Goal: Task Accomplishment & Management: Use online tool/utility

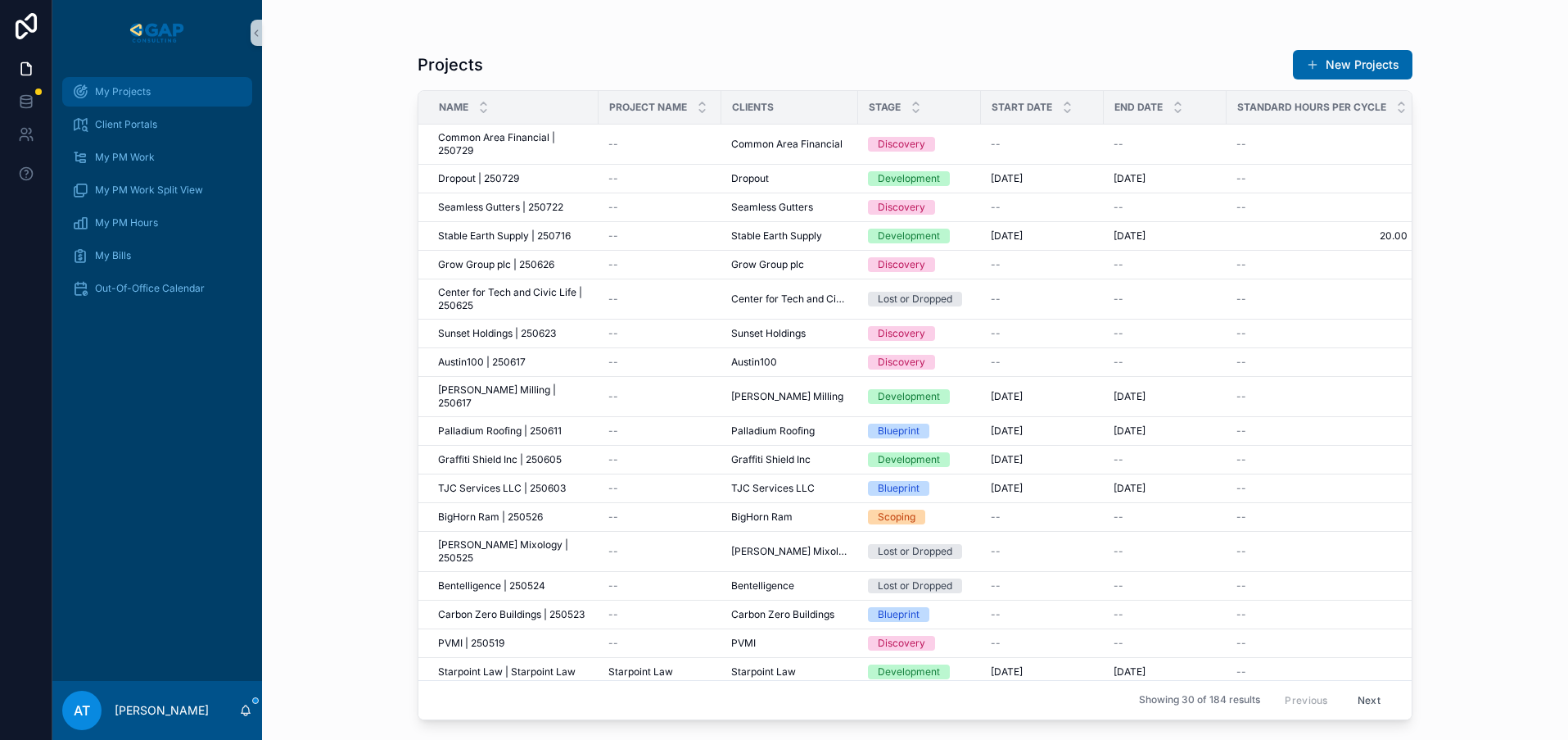
click at [148, 95] on span "My Projects" at bounding box center [123, 92] width 56 height 13
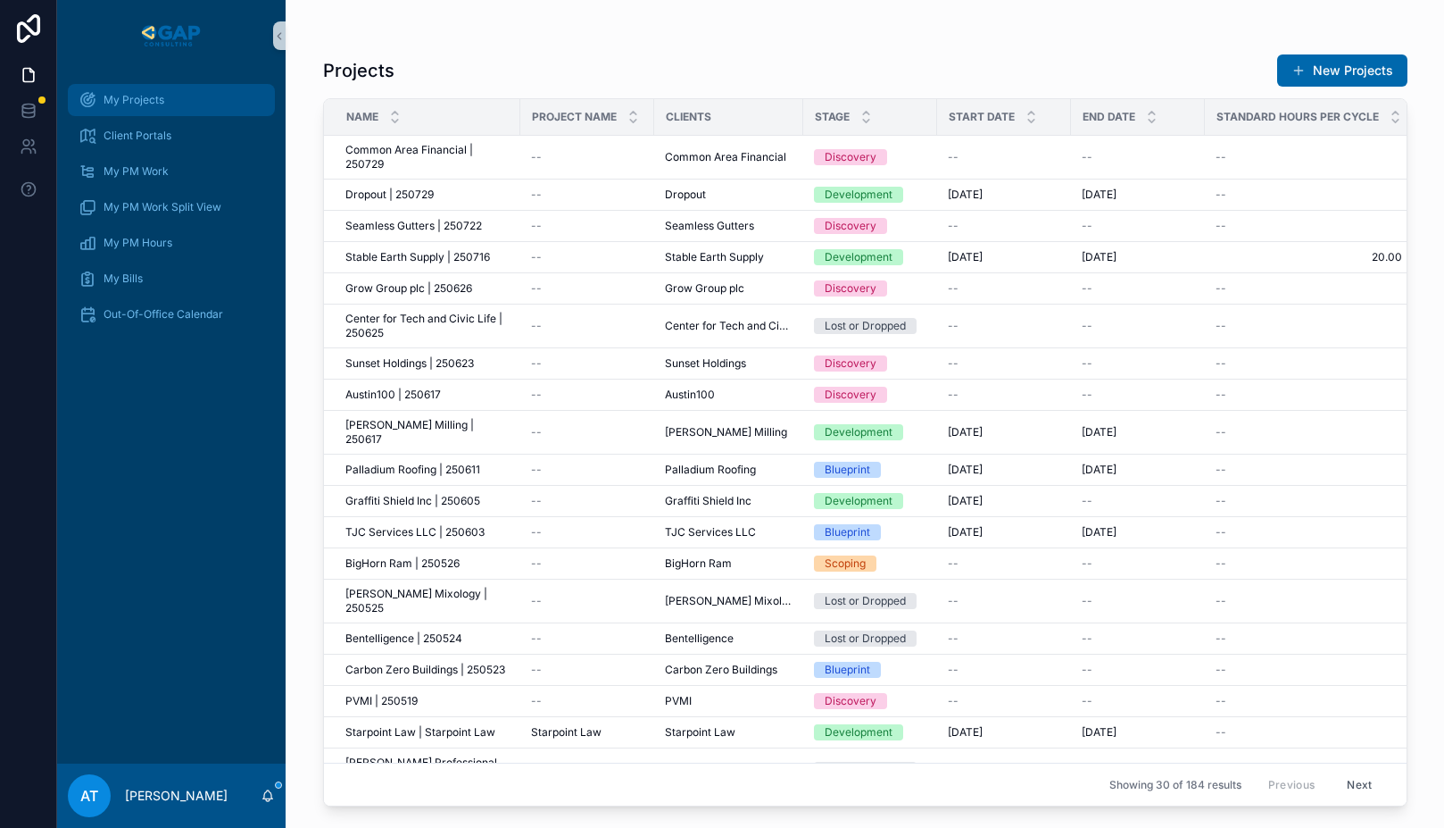
click at [168, 110] on div "My Projects" at bounding box center [172, 100] width 186 height 29
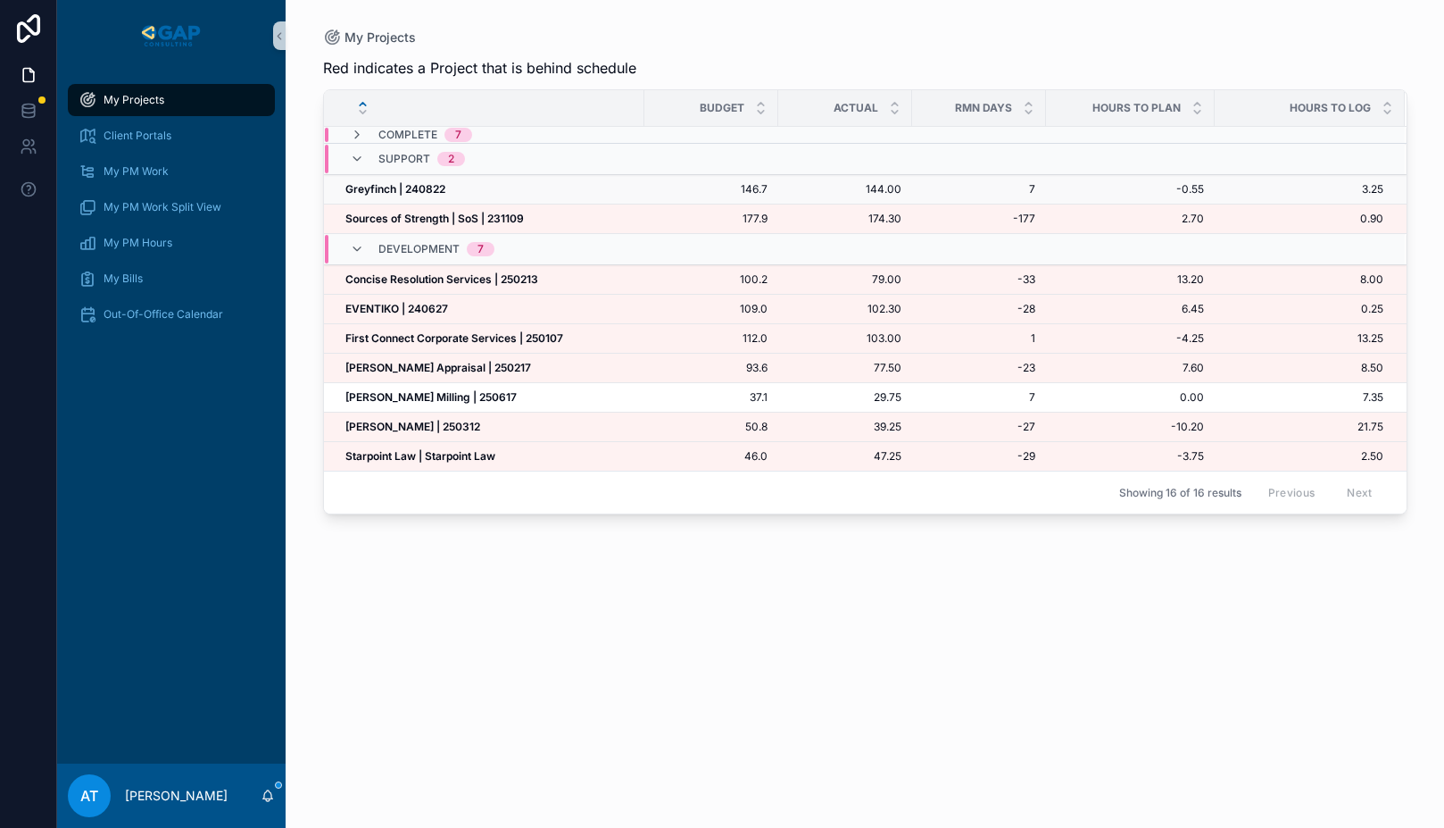
click at [415, 193] on strong "Greyfinch | 240822" at bounding box center [395, 188] width 100 height 13
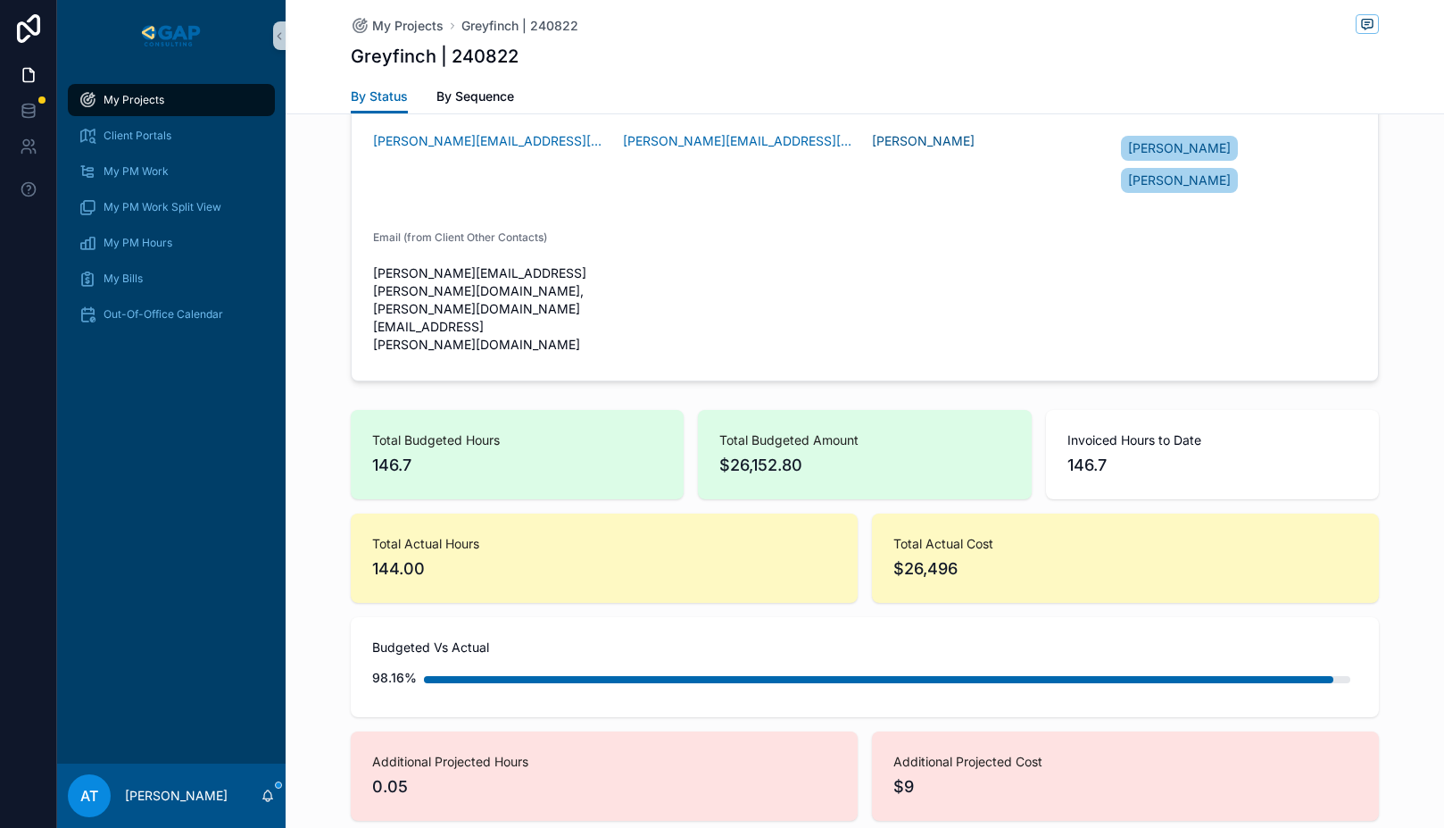
scroll to position [1655, 0]
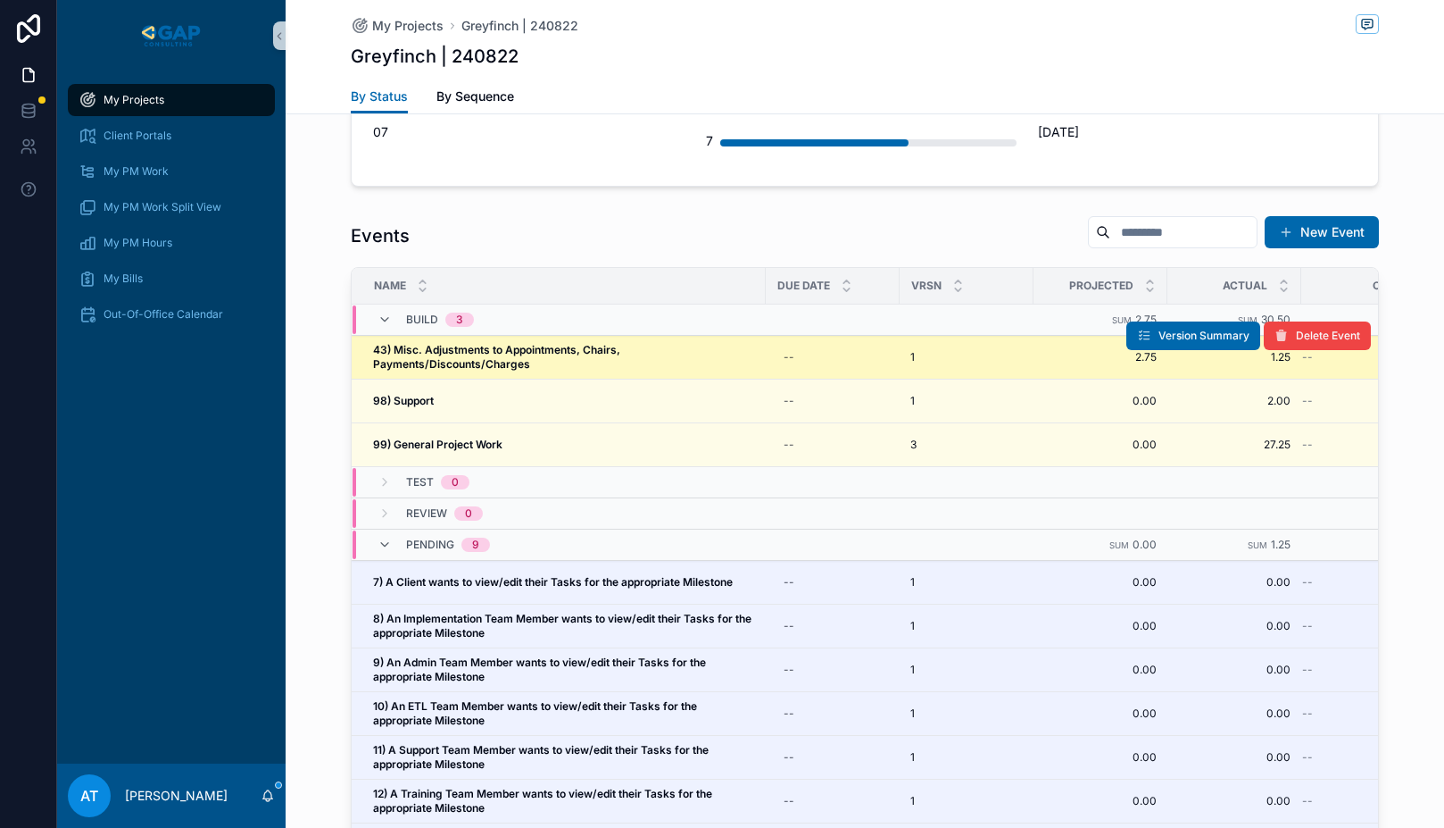
click at [600, 343] on span "43) Misc. Adjustments to Appointments, Chairs, Payments/Discounts/Charges" at bounding box center [564, 357] width 382 height 29
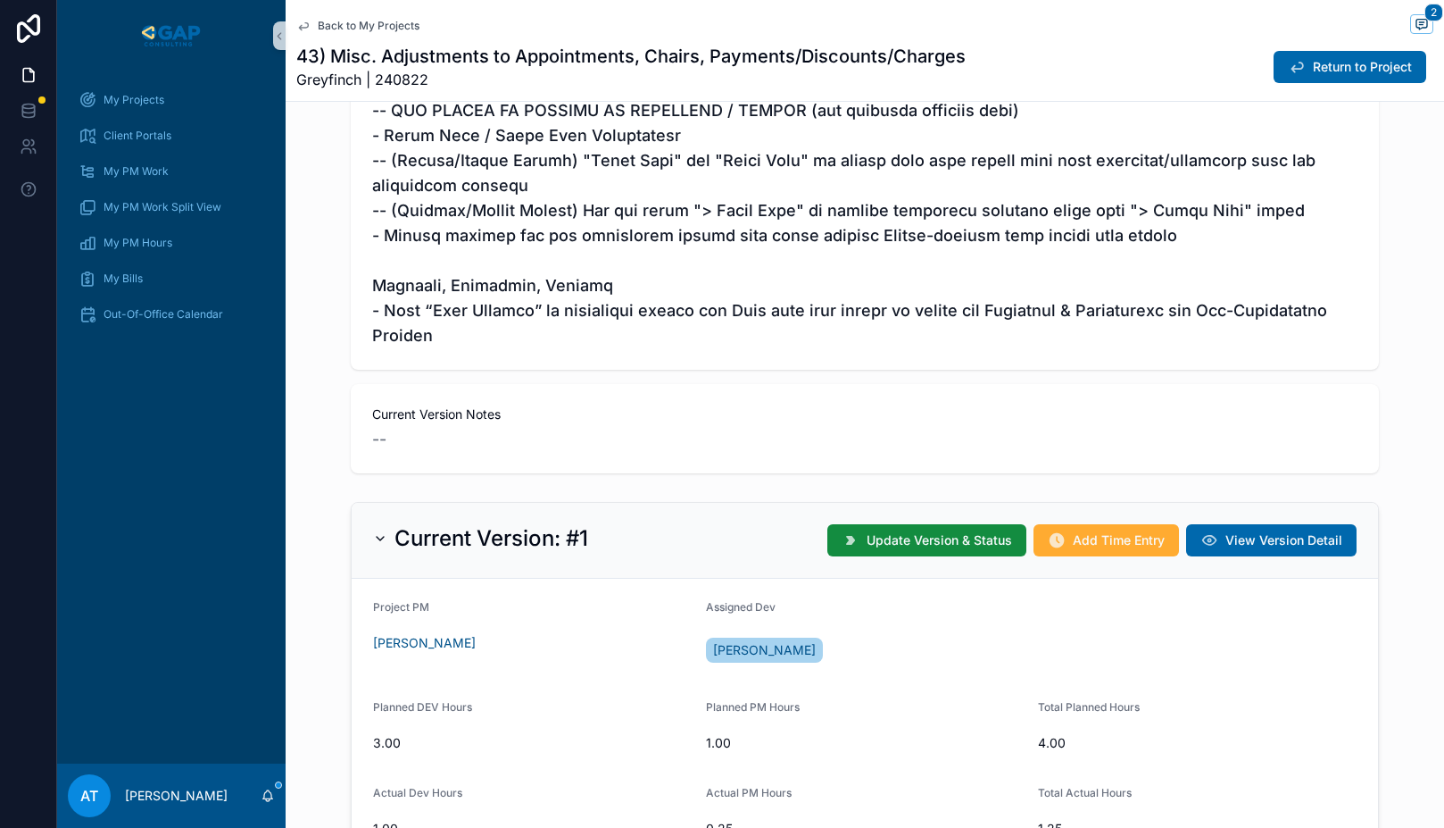
scroll to position [1019, 0]
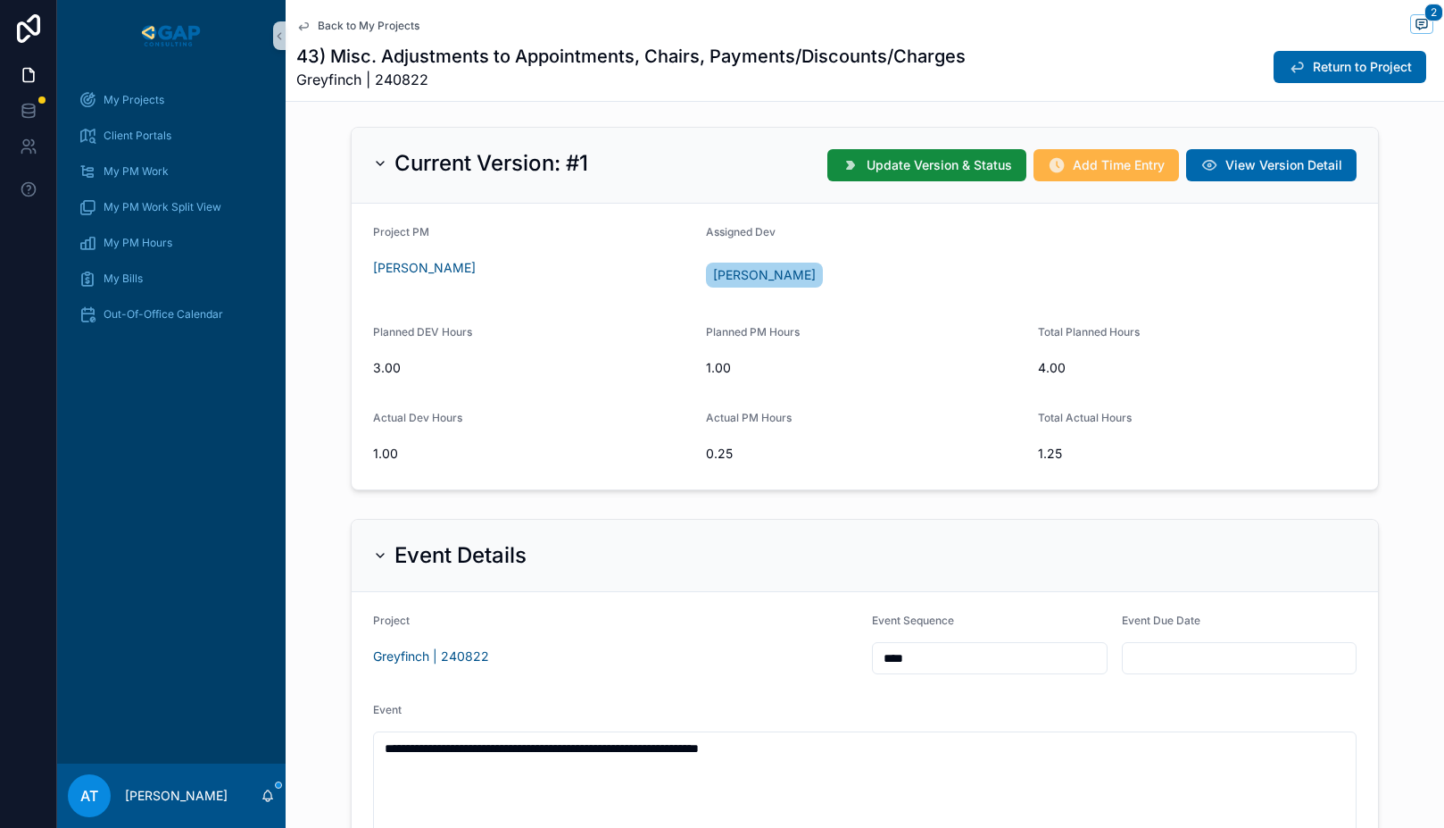
click at [1100, 174] on button "Add Time Entry" at bounding box center [1107, 165] width 146 height 32
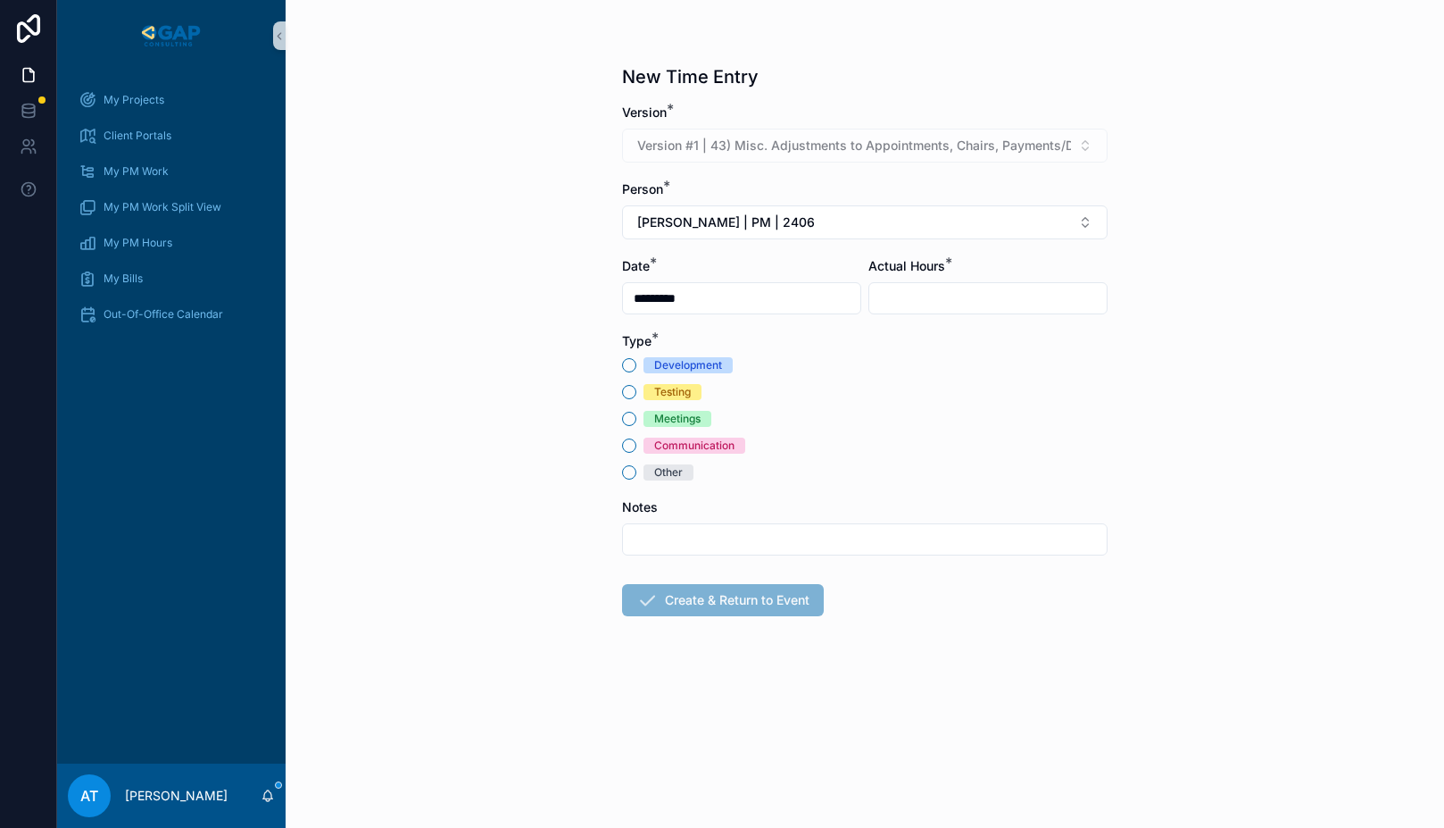
click at [656, 446] on div "Communication" at bounding box center [694, 445] width 80 height 16
click at [636, 446] on button "Communication" at bounding box center [629, 445] width 14 height 14
click at [918, 302] on input "scrollable content" at bounding box center [987, 298] width 237 height 25
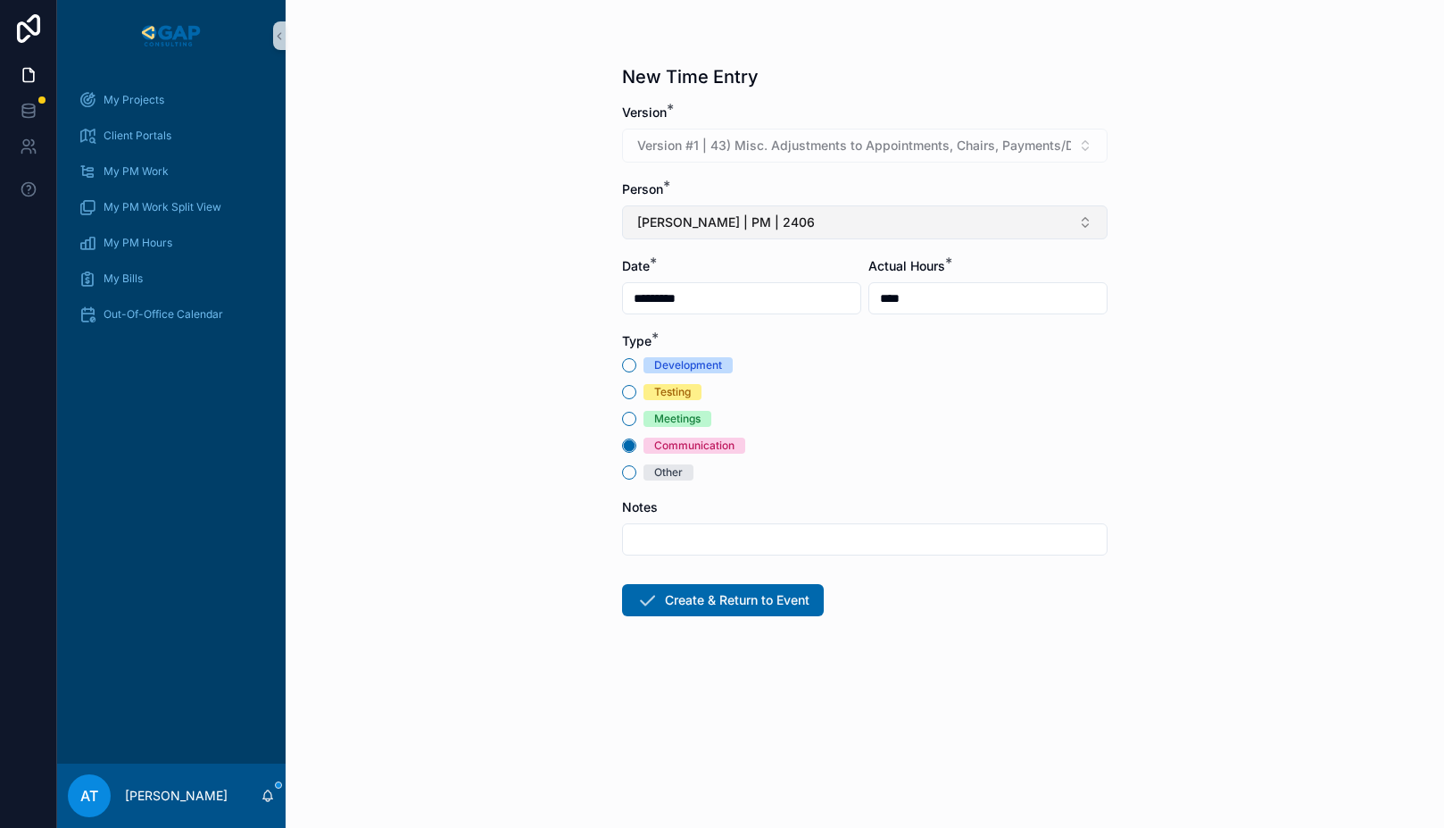
type input "****"
click at [770, 226] on span "[PERSON_NAME] | PM | 2406" at bounding box center [726, 222] width 178 height 18
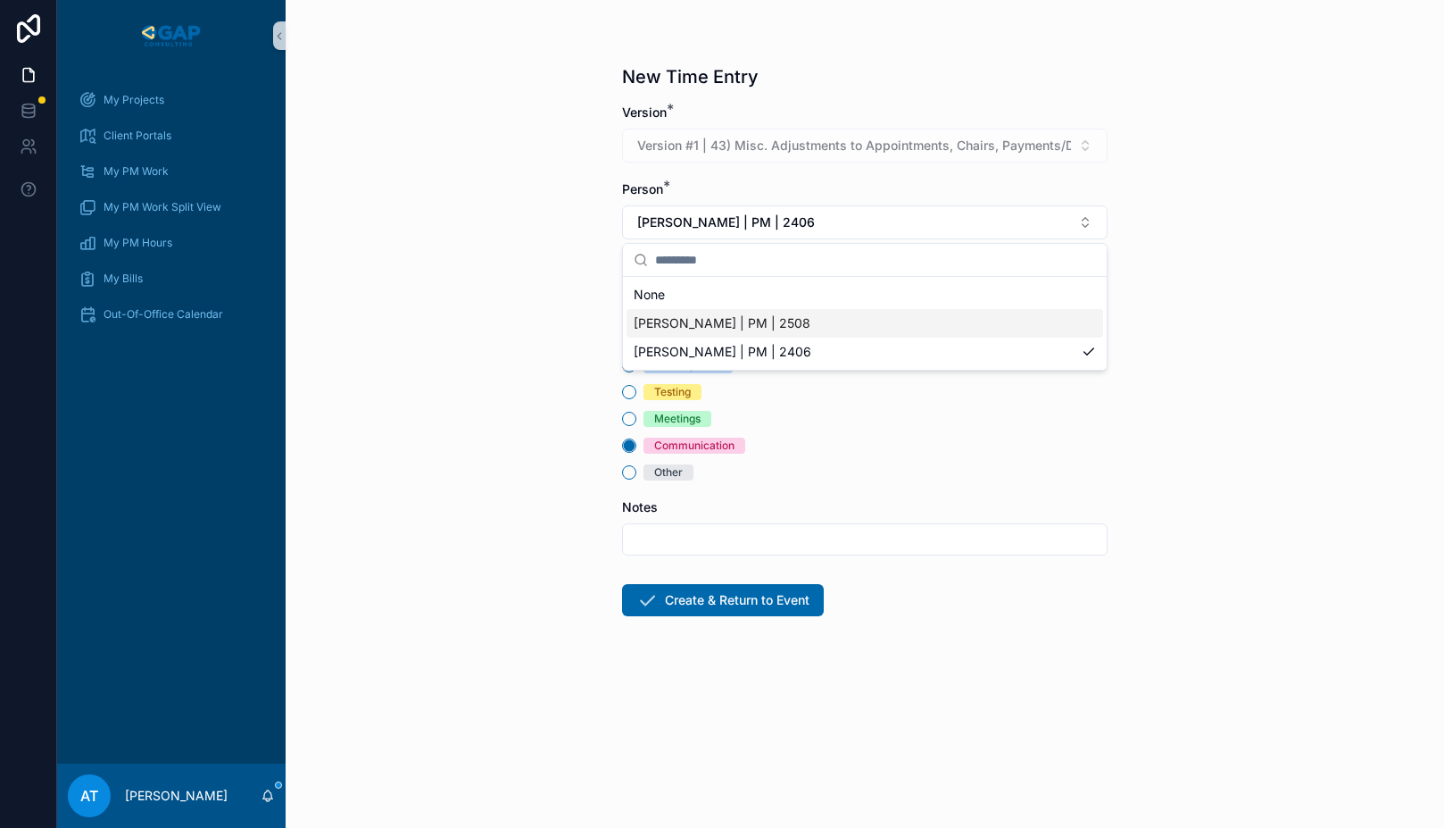
click at [811, 329] on div "[PERSON_NAME] | PM | 2508" at bounding box center [865, 323] width 477 height 29
click at [762, 544] on input "scrollable content" at bounding box center [865, 539] width 484 height 25
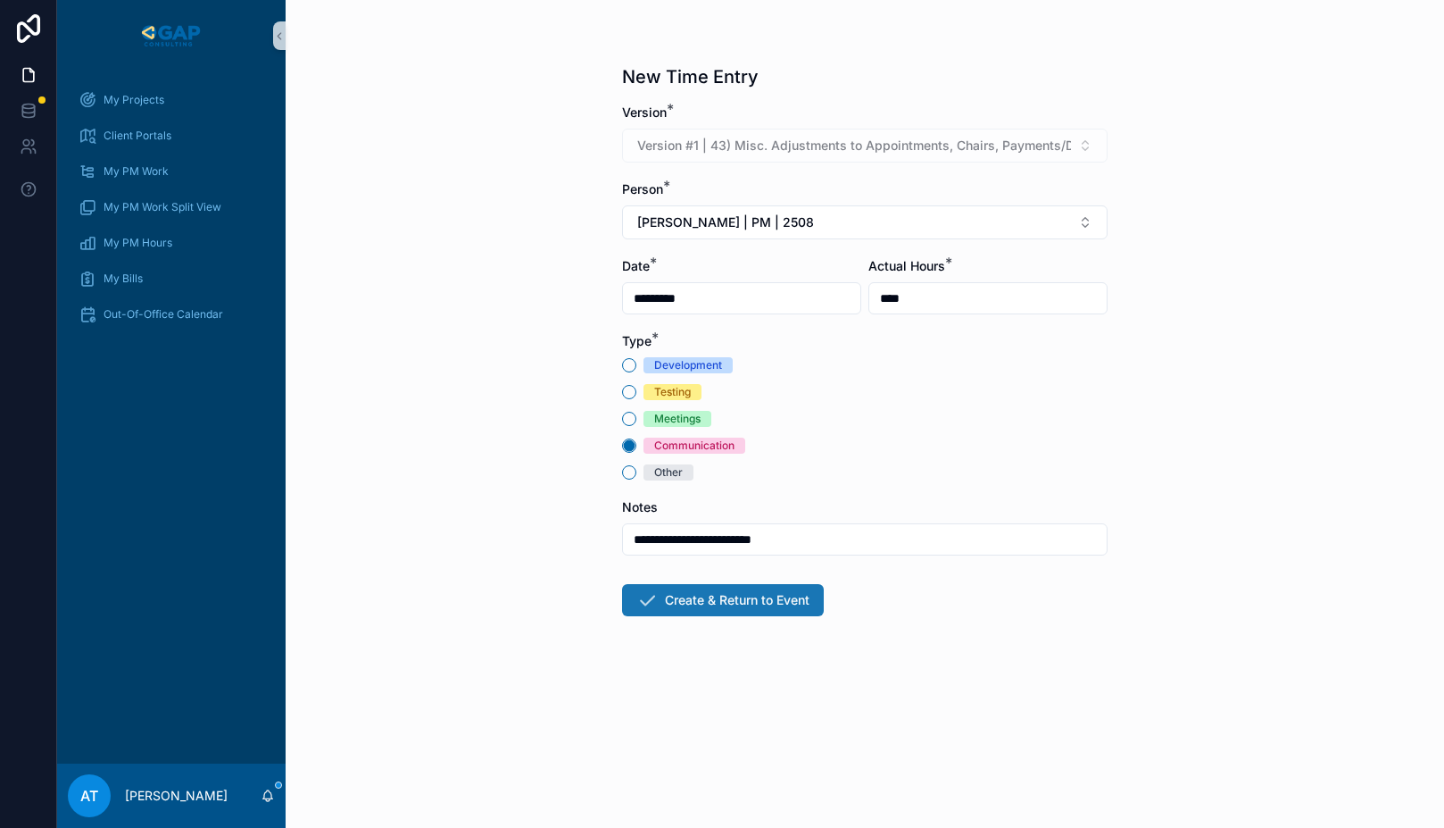
type input "**********"
click at [731, 604] on button "Create & Return to Event" at bounding box center [723, 600] width 202 height 32
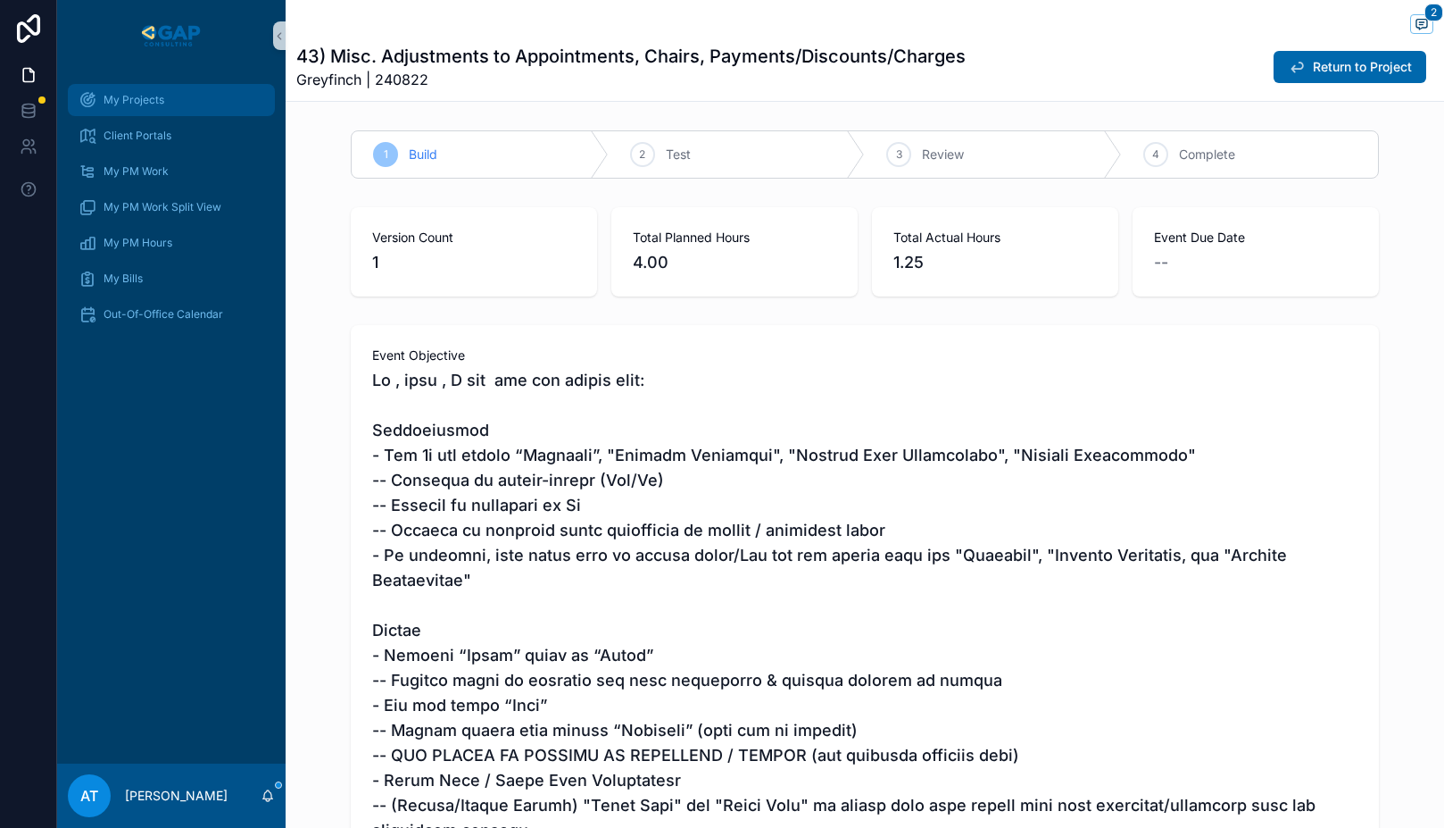
click at [181, 108] on div "My Projects" at bounding box center [172, 100] width 186 height 29
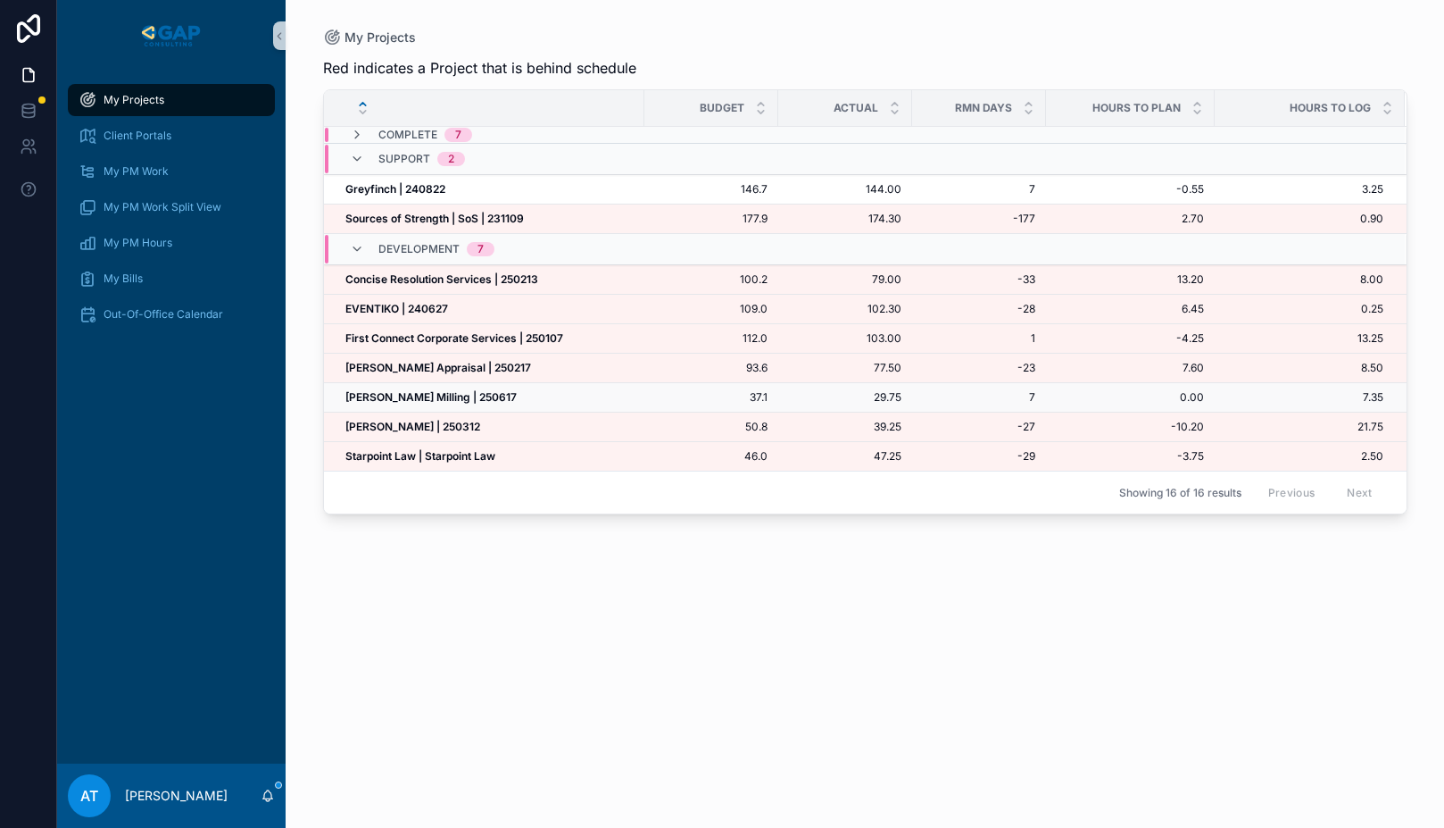
click at [421, 395] on strong "[PERSON_NAME] Milling | 250617" at bounding box center [430, 396] width 171 height 13
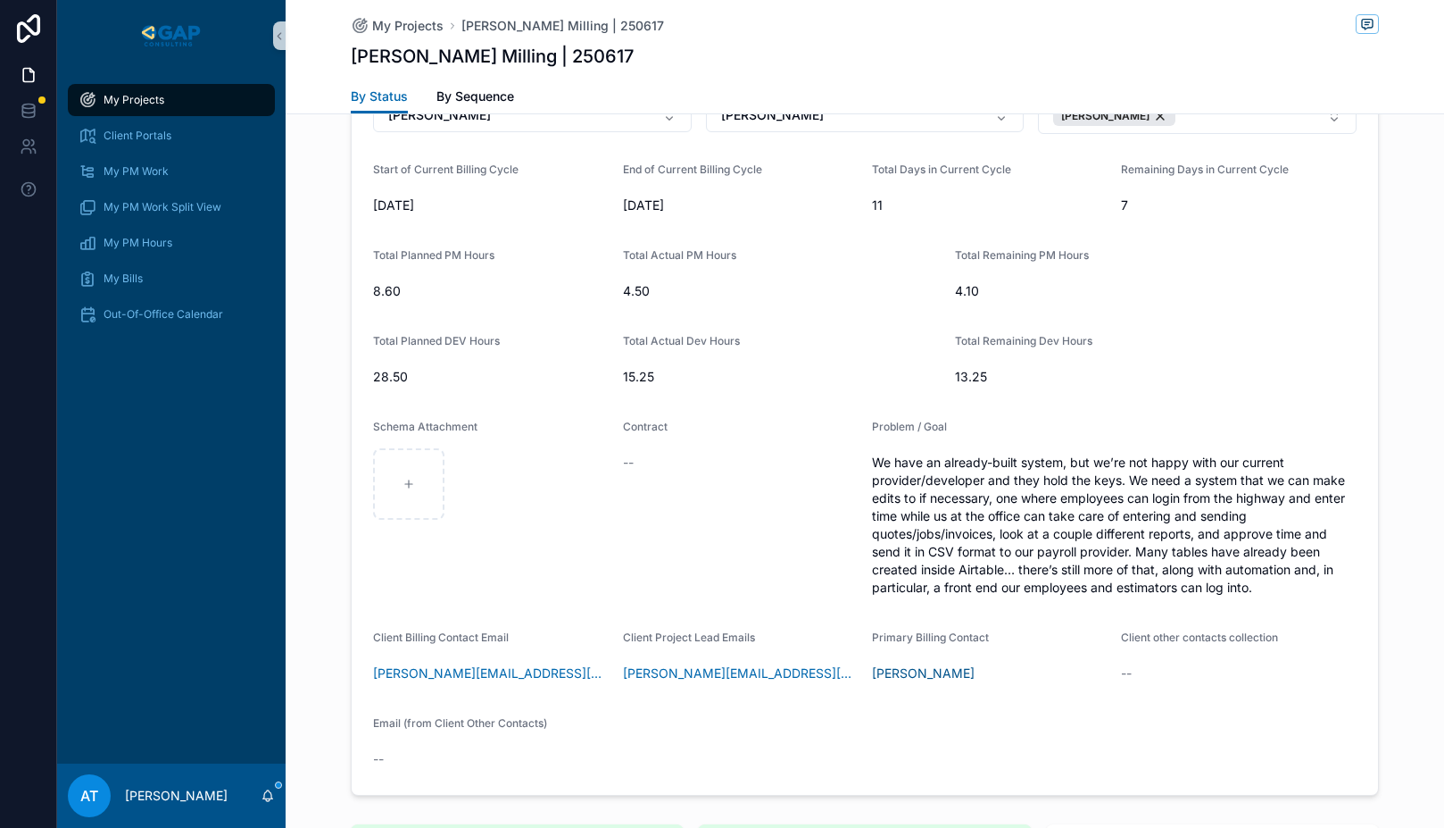
scroll to position [501, 0]
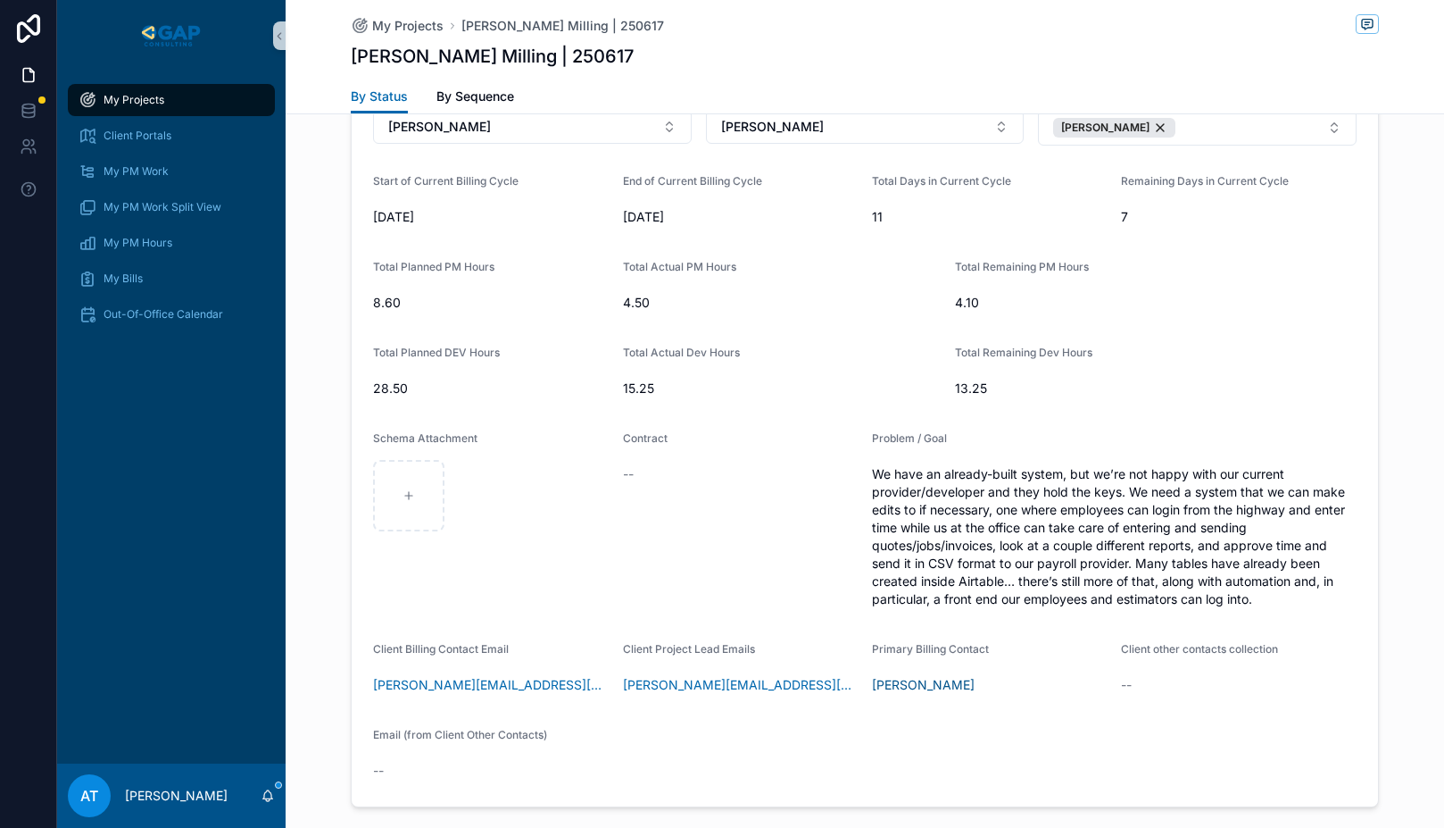
click at [185, 101] on div "My Projects" at bounding box center [172, 100] width 186 height 29
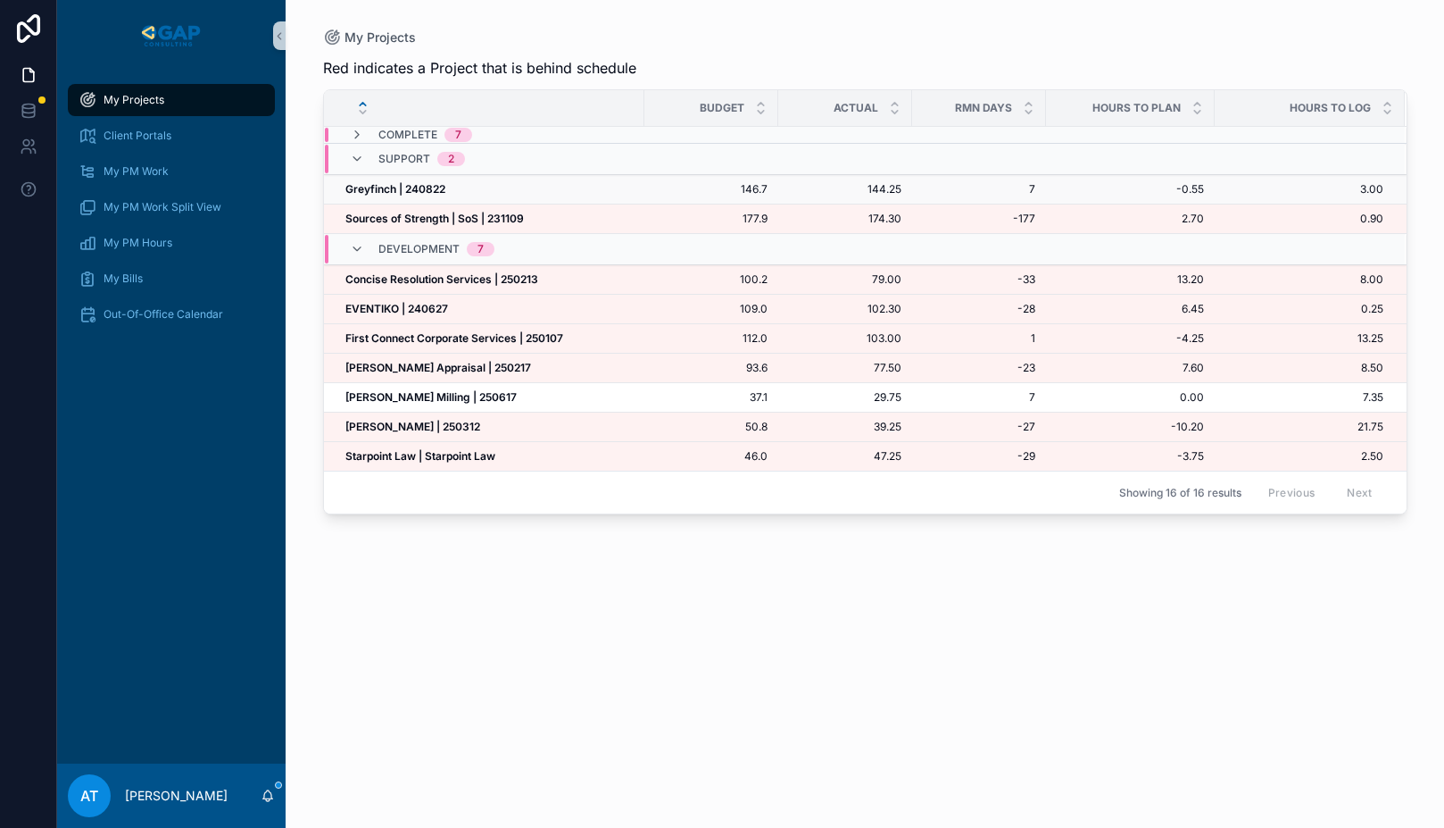
click at [512, 190] on div "Greyfinch | 240822 Greyfinch | 240822" at bounding box center [489, 189] width 288 height 14
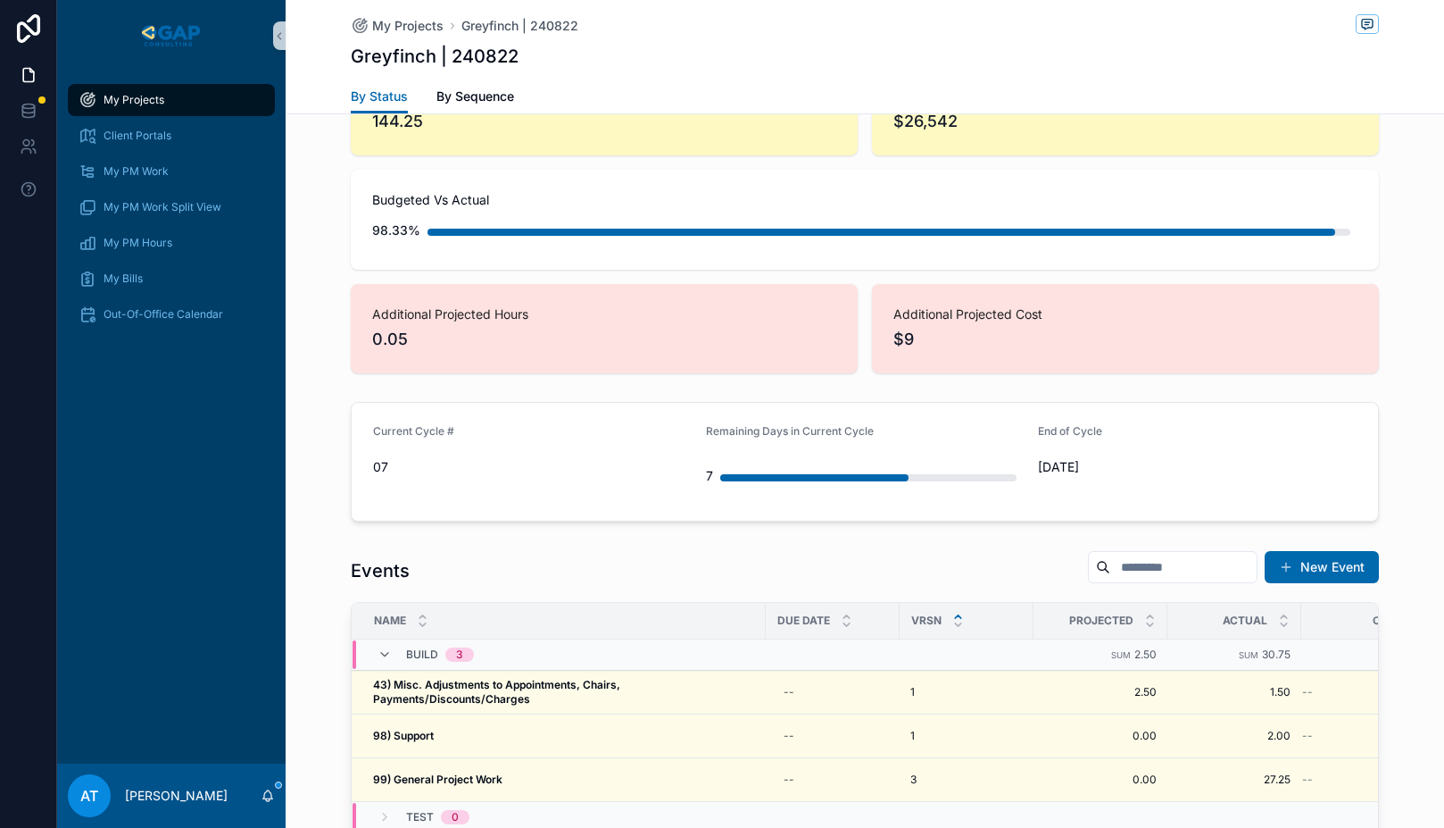
scroll to position [1426, 0]
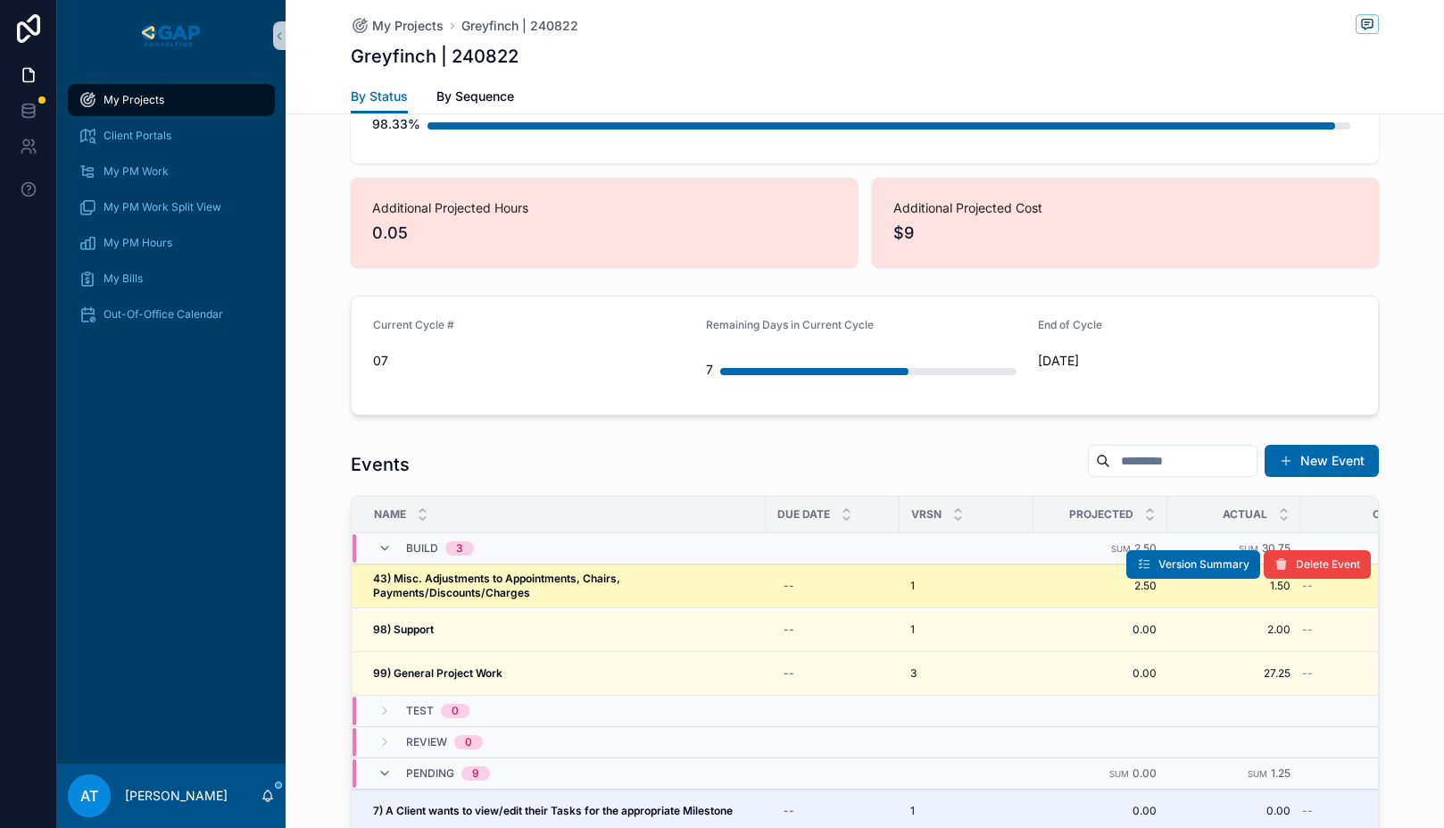
click at [617, 571] on span "43) Misc. Adjustments to Appointments, Chairs, Payments/Discounts/Charges" at bounding box center [564, 585] width 382 height 29
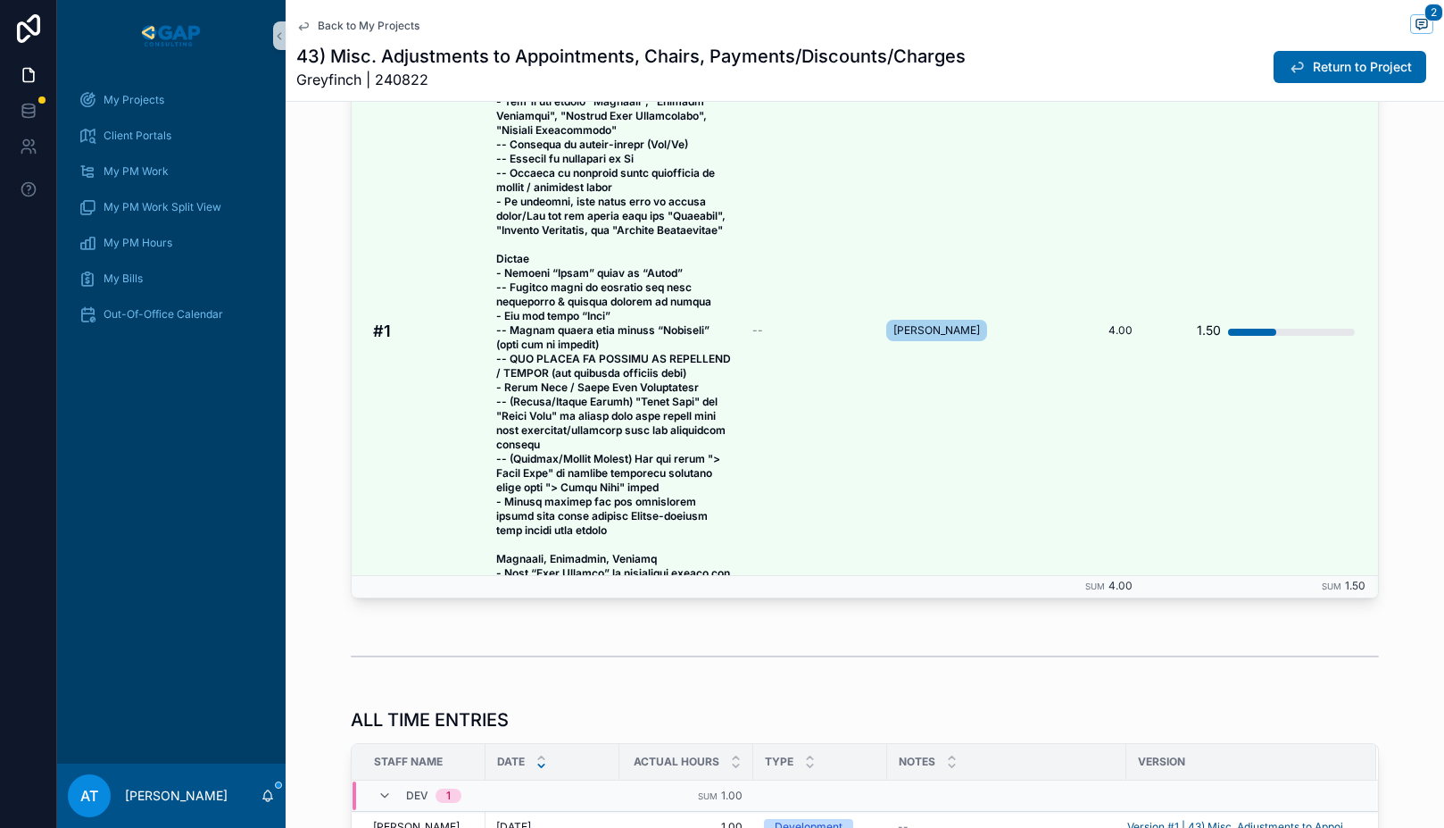
scroll to position [102, 0]
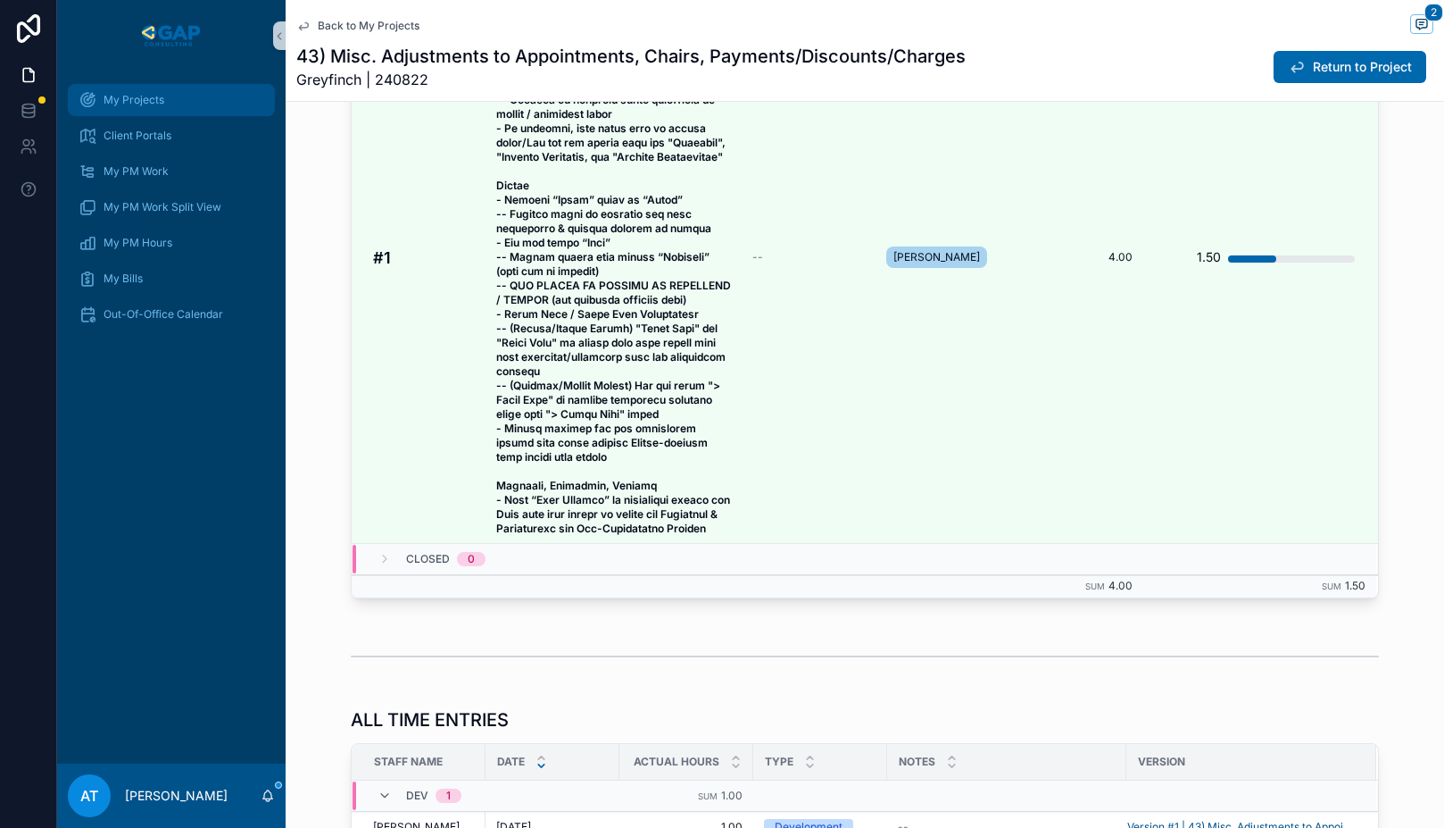
click at [136, 100] on span "My Projects" at bounding box center [134, 100] width 61 height 14
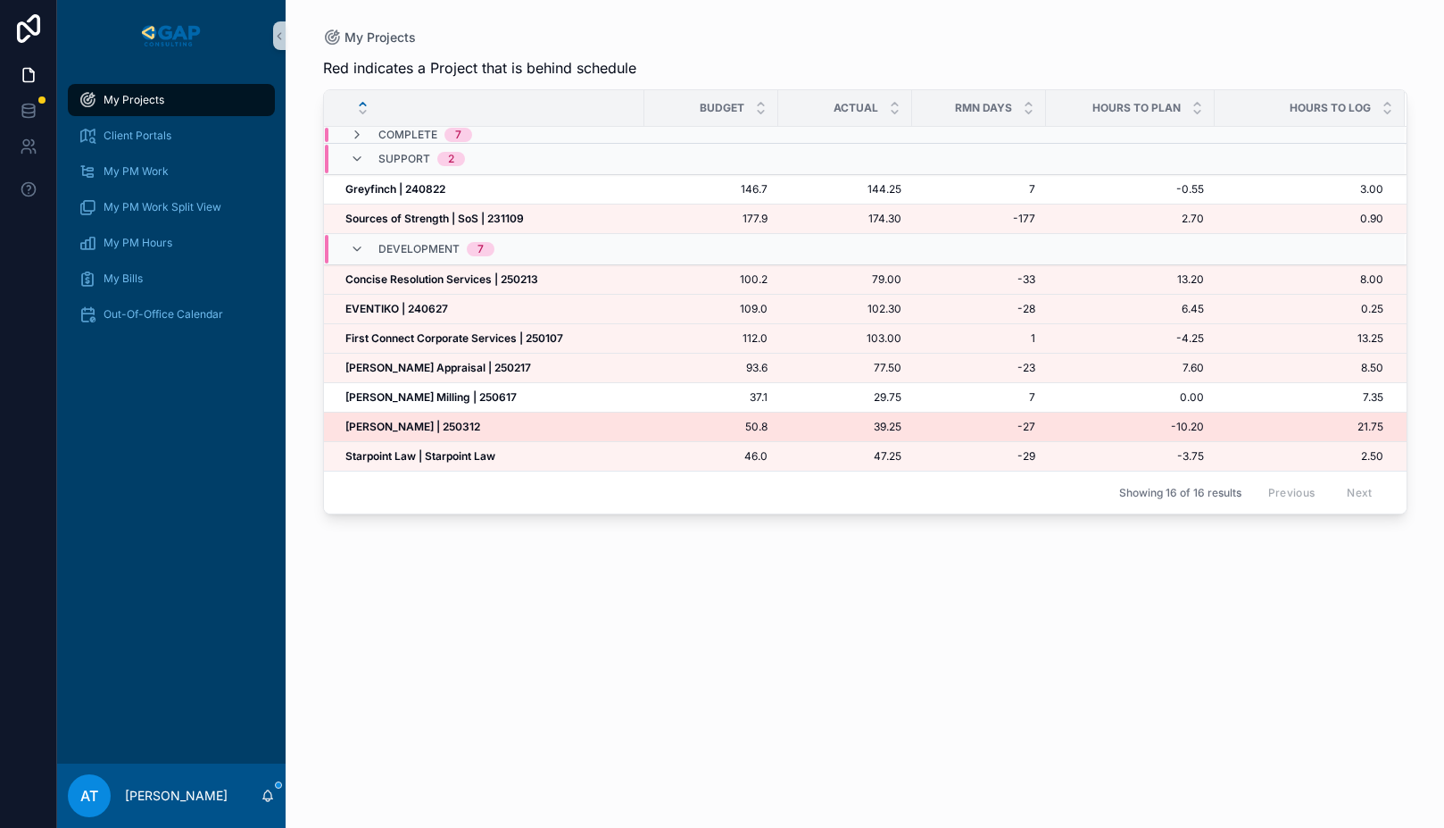
click at [426, 428] on strong "[PERSON_NAME] | 250312" at bounding box center [412, 426] width 135 height 13
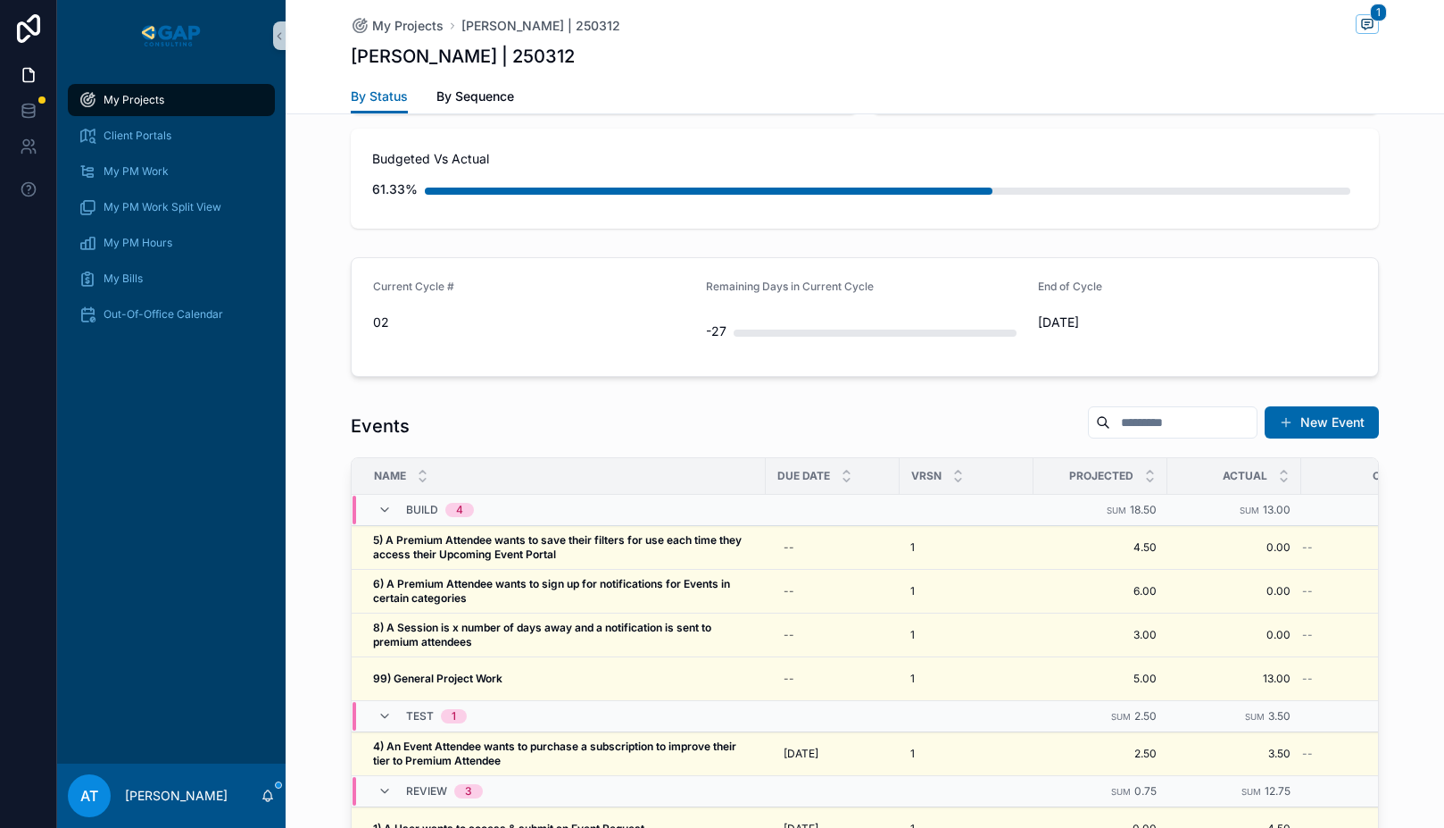
scroll to position [1255, 0]
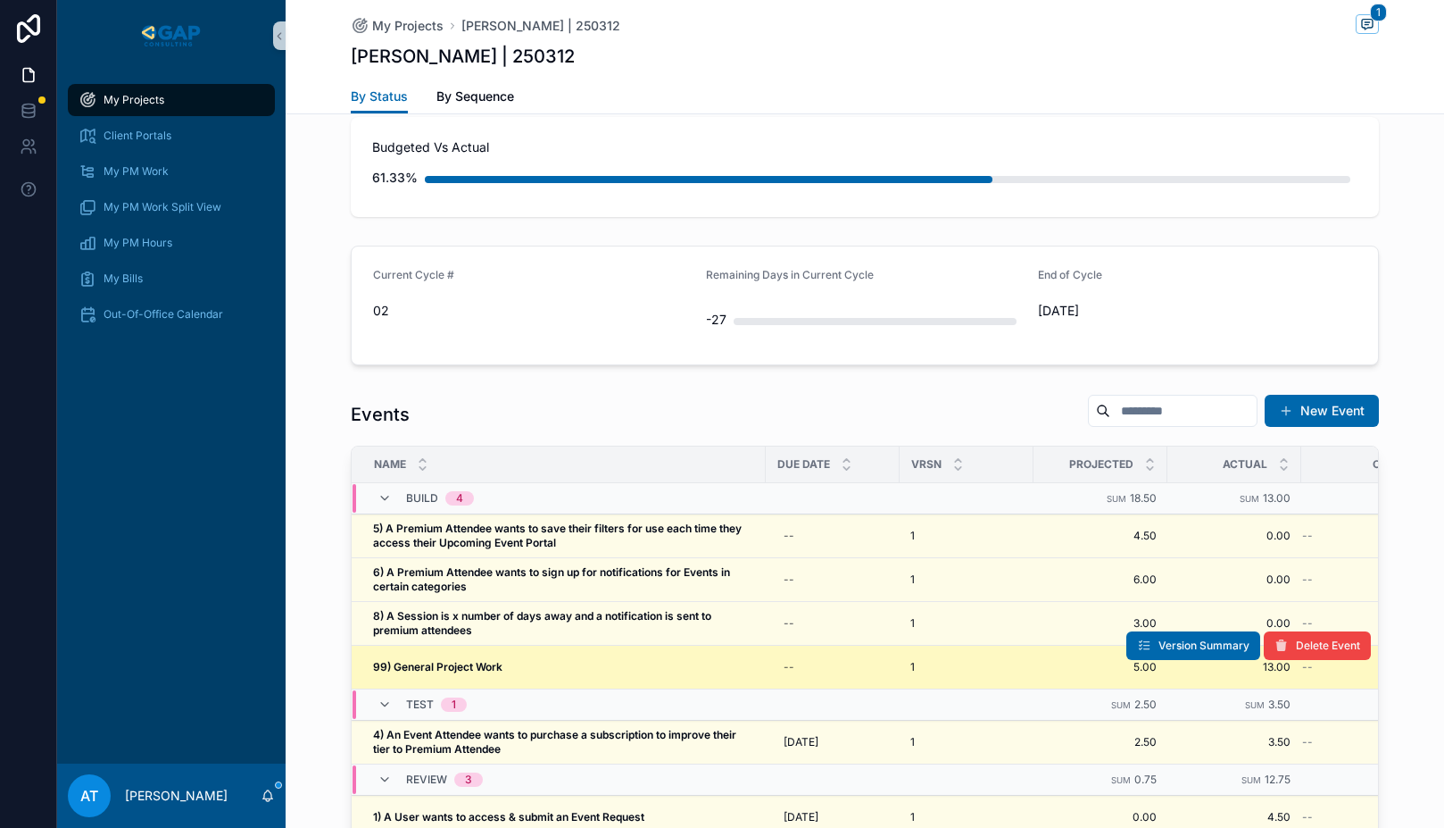
click at [504, 662] on div "99) General Project Work 99) General Project Work" at bounding box center [564, 667] width 382 height 14
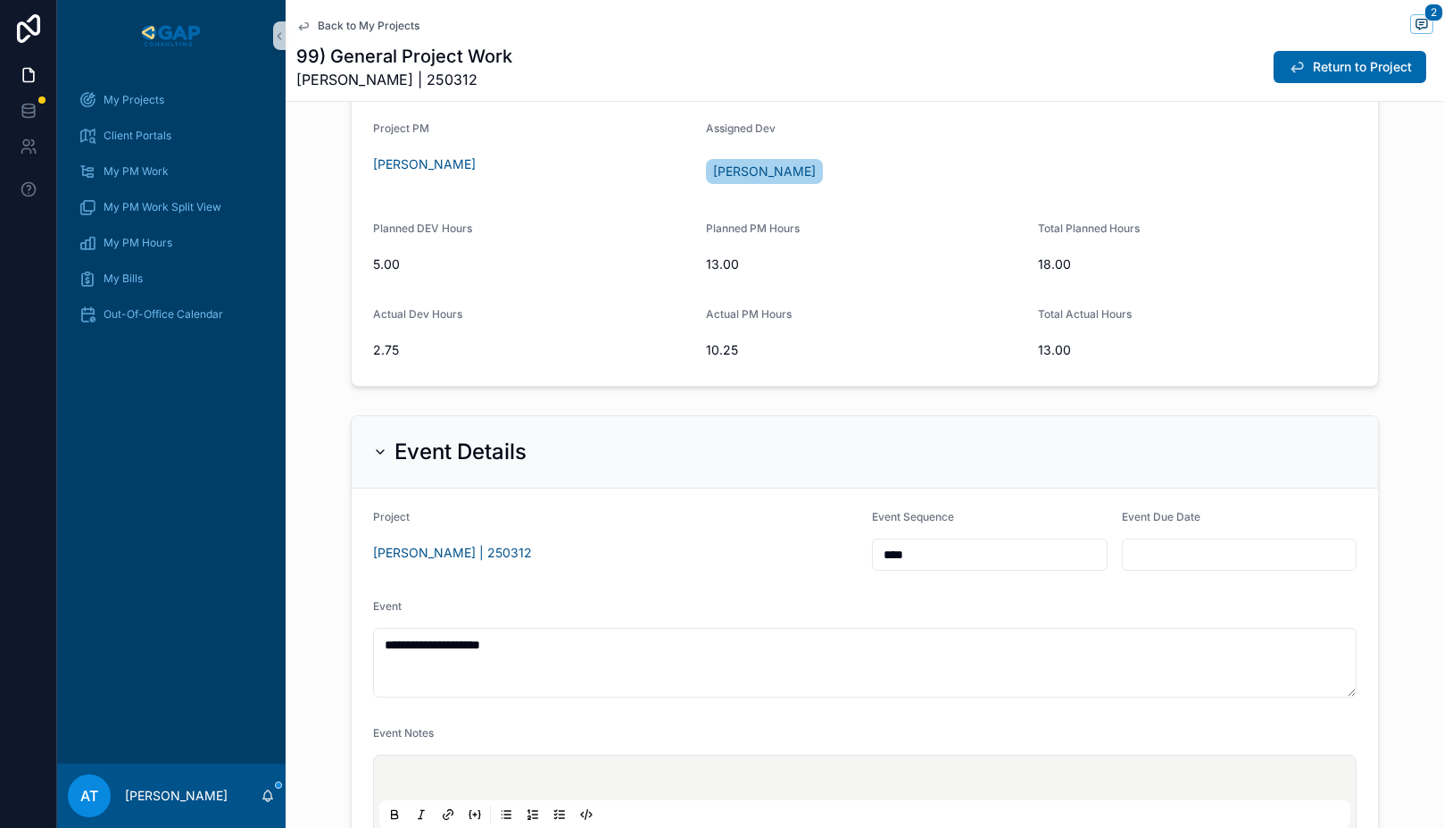
scroll to position [266, 0]
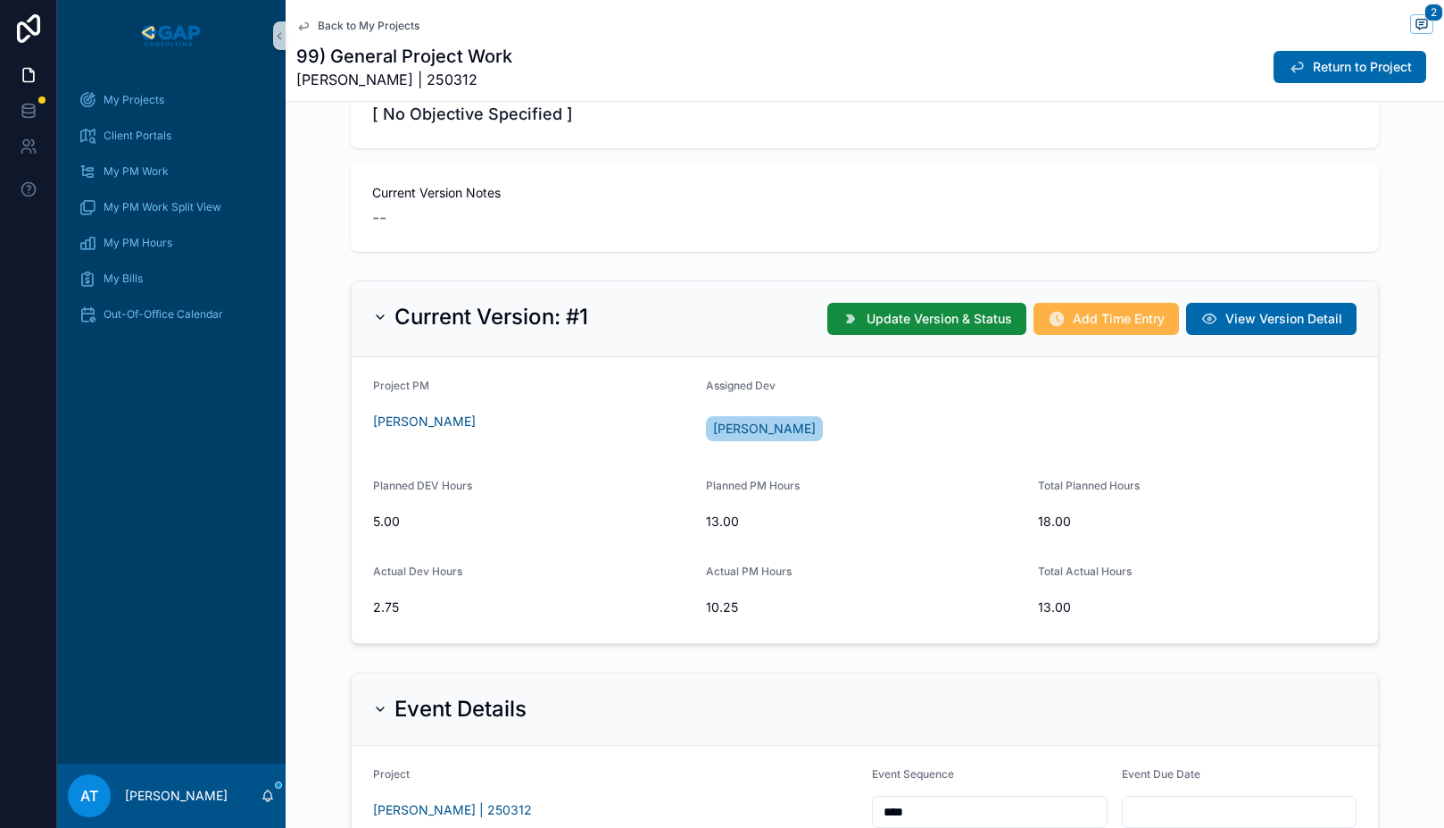
click at [1076, 318] on span "Add Time Entry" at bounding box center [1119, 319] width 92 height 18
